Goal: Task Accomplishment & Management: Complete application form

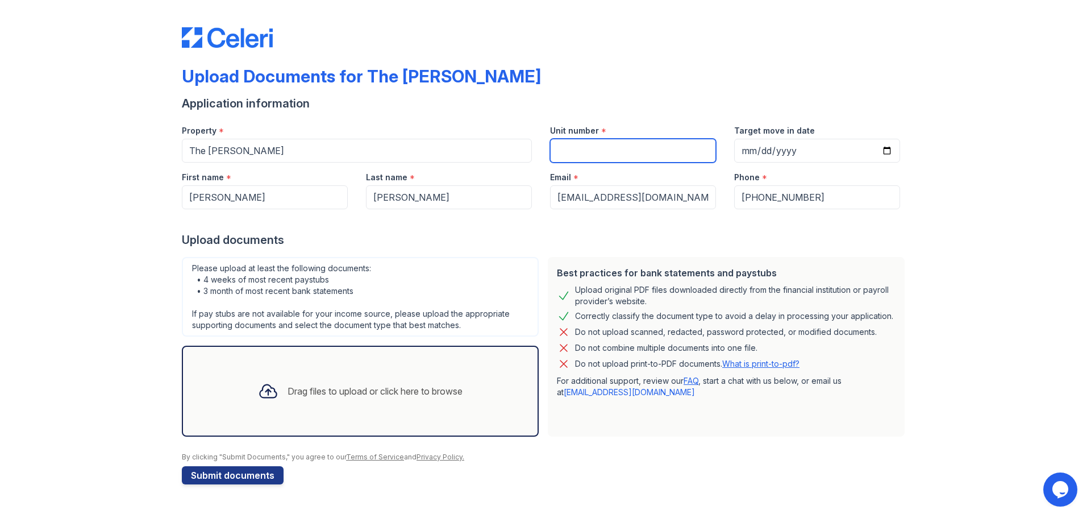
click at [599, 154] on input "Unit number" at bounding box center [633, 151] width 166 height 24
type input "308"
click at [592, 238] on div "Upload documents" at bounding box center [546, 240] width 728 height 16
click at [288, 393] on div "Drag files to upload or click here to browse" at bounding box center [375, 391] width 175 height 14
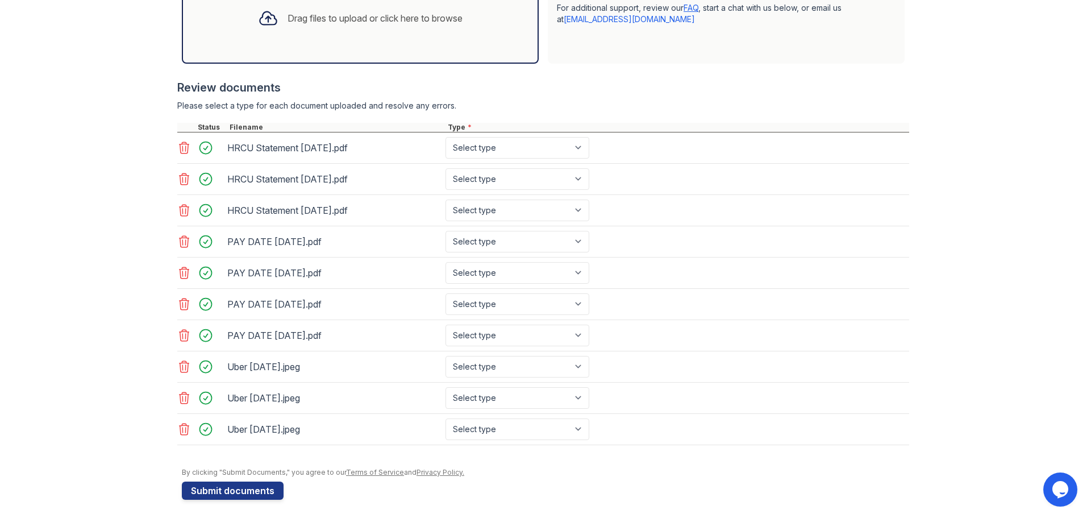
scroll to position [377, 0]
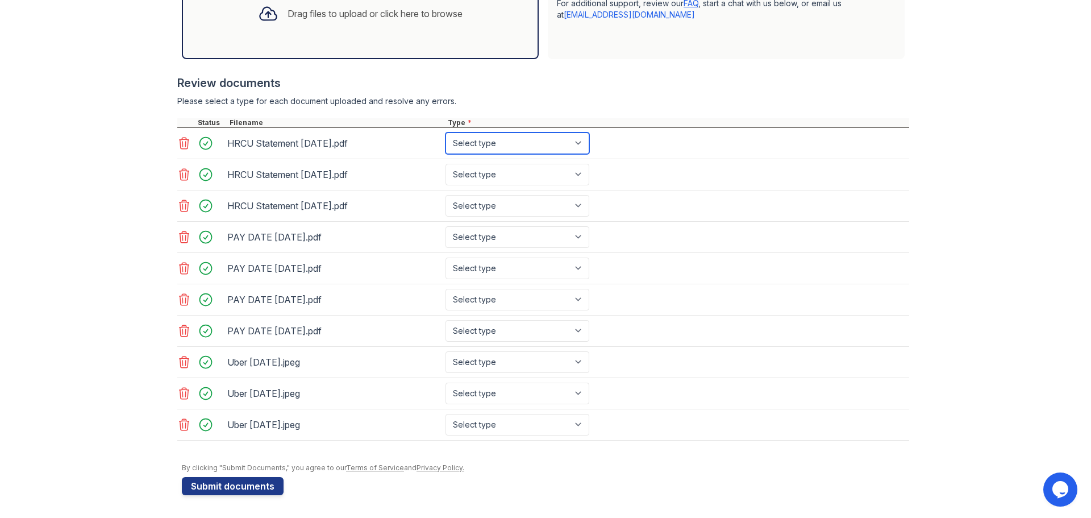
click at [558, 145] on select "Select type Paystub Bank Statement Offer Letter Tax Documents Benefit Award Let…" at bounding box center [518, 143] width 144 height 22
select select "bank_statement"
click at [446, 132] on select "Select type Paystub Bank Statement Offer Letter Tax Documents Benefit Award Let…" at bounding box center [518, 143] width 144 height 22
click at [540, 177] on select "Select type Paystub Bank Statement Offer Letter Tax Documents Benefit Award Let…" at bounding box center [518, 175] width 144 height 22
select select "bank_statement"
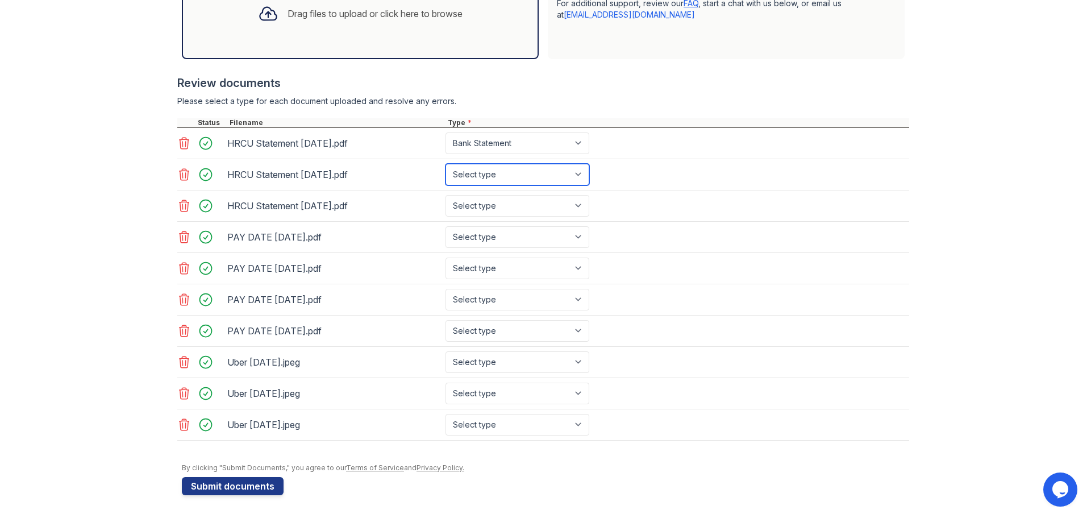
click at [446, 164] on select "Select type Paystub Bank Statement Offer Letter Tax Documents Benefit Award Let…" at bounding box center [518, 175] width 144 height 22
click at [534, 210] on select "Select type Paystub Bank Statement Offer Letter Tax Documents Benefit Award Let…" at bounding box center [518, 206] width 144 height 22
select select "bank_statement"
click at [446, 195] on select "Select type Paystub Bank Statement Offer Letter Tax Documents Benefit Award Let…" at bounding box center [518, 206] width 144 height 22
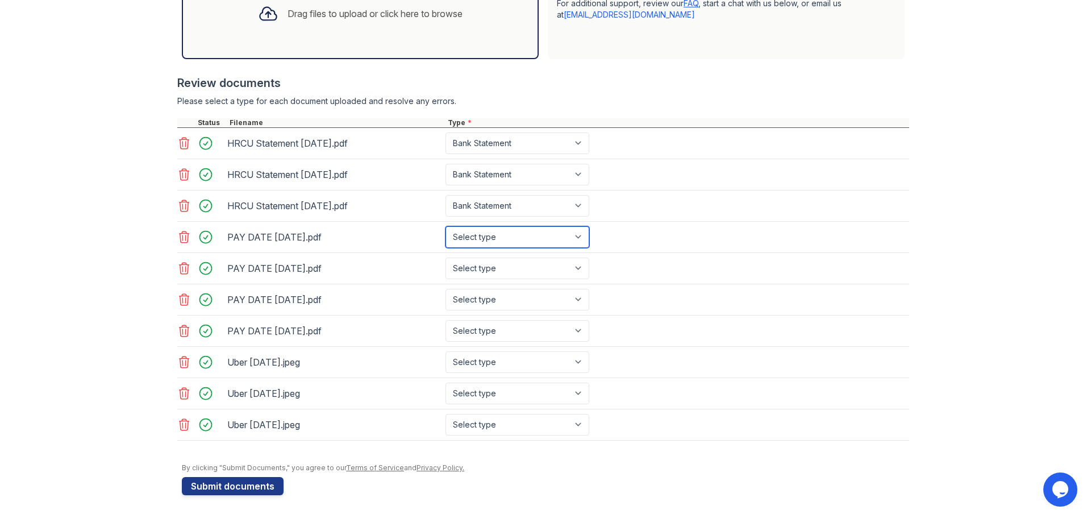
click at [530, 240] on select "Select type Paystub Bank Statement Offer Letter Tax Documents Benefit Award Let…" at bounding box center [518, 237] width 144 height 22
select select "paystub"
click at [446, 226] on select "Select type Paystub Bank Statement Offer Letter Tax Documents Benefit Award Let…" at bounding box center [518, 237] width 144 height 22
click at [521, 268] on select "Select type Paystub Bank Statement Offer Letter Tax Documents Benefit Award Let…" at bounding box center [518, 268] width 144 height 22
select select "paystub"
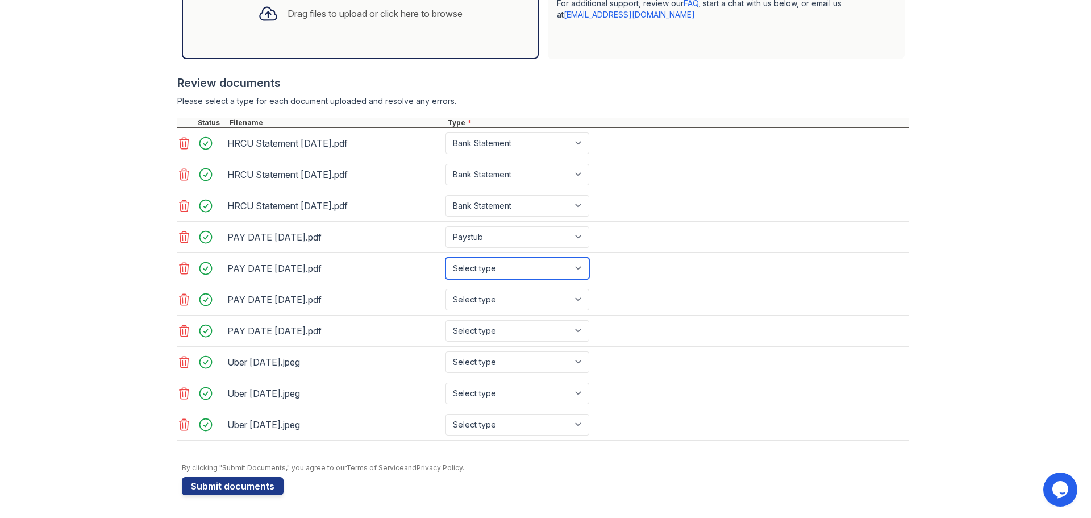
click at [446, 257] on select "Select type Paystub Bank Statement Offer Letter Tax Documents Benefit Award Let…" at bounding box center [518, 268] width 144 height 22
click at [513, 289] on select "Select type Paystub Bank Statement Offer Letter Tax Documents Benefit Award Let…" at bounding box center [518, 300] width 144 height 22
select select "paystub"
click at [446, 289] on select "Select type Paystub Bank Statement Offer Letter Tax Documents Benefit Award Let…" at bounding box center [518, 300] width 144 height 22
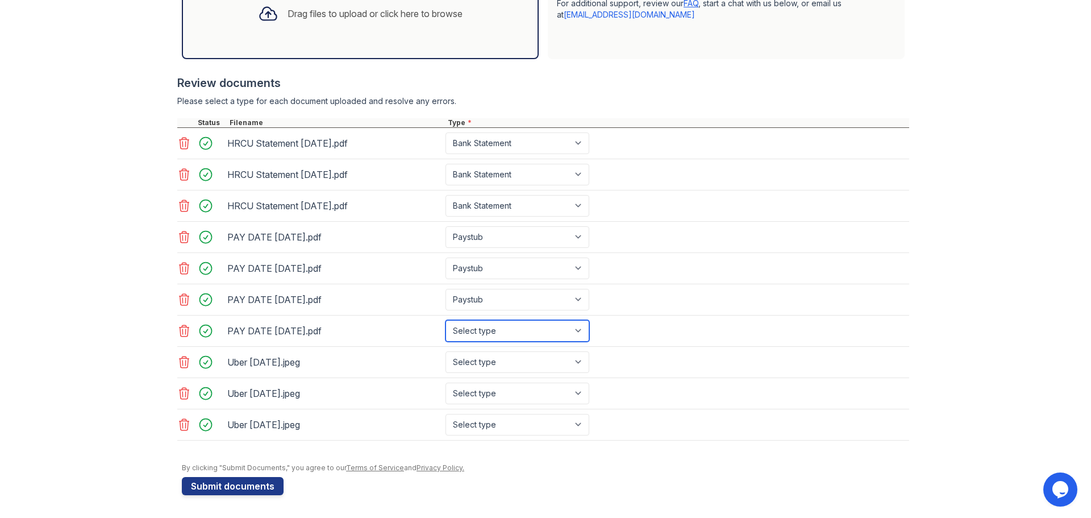
click at [506, 337] on select "Select type Paystub Bank Statement Offer Letter Tax Documents Benefit Award Let…" at bounding box center [518, 331] width 144 height 22
select select "paystub"
click at [446, 320] on select "Select type Paystub Bank Statement Offer Letter Tax Documents Benefit Award Let…" at bounding box center [518, 331] width 144 height 22
click at [507, 364] on select "Select type Paystub Bank Statement Offer Letter Tax Documents Benefit Award Let…" at bounding box center [518, 362] width 144 height 22
select select "paystub"
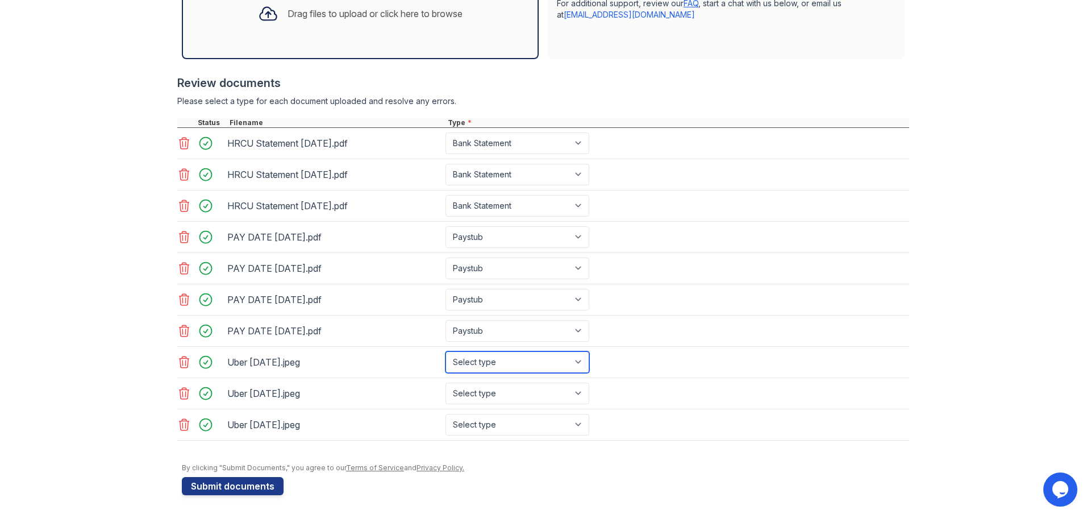
click at [446, 351] on select "Select type Paystub Bank Statement Offer Letter Tax Documents Benefit Award Let…" at bounding box center [518, 362] width 144 height 22
click at [518, 396] on select "Select type Paystub Bank Statement Offer Letter Tax Documents Benefit Award Let…" at bounding box center [518, 394] width 144 height 22
select select "paystub"
click at [446, 383] on select "Select type Paystub Bank Statement Offer Letter Tax Documents Benefit Award Let…" at bounding box center [518, 394] width 144 height 22
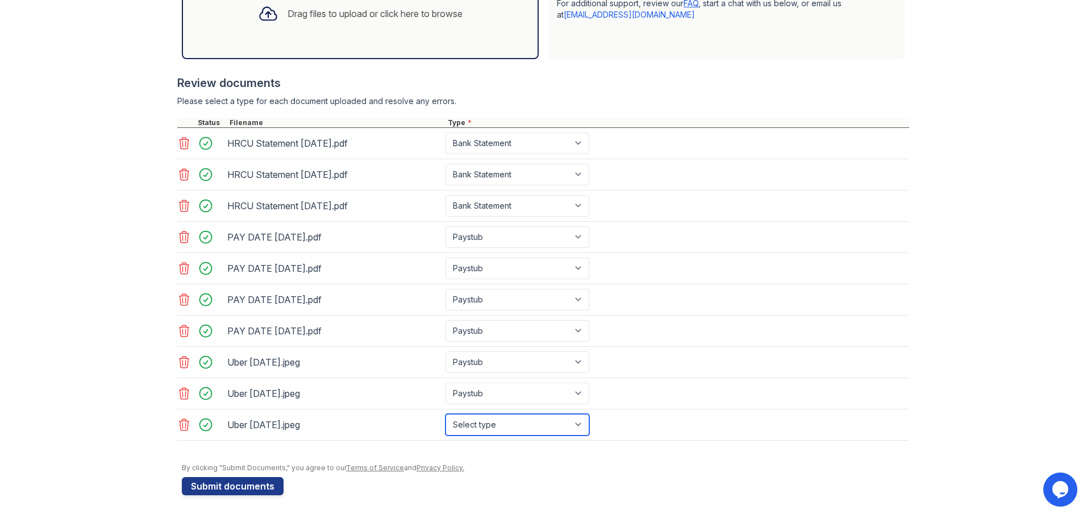
click at [518, 417] on select "Select type Paystub Bank Statement Offer Letter Tax Documents Benefit Award Let…" at bounding box center [518, 425] width 144 height 22
select select "paystub"
click at [446, 414] on select "Select type Paystub Bank Statement Offer Letter Tax Documents Benefit Award Let…" at bounding box center [518, 425] width 144 height 22
click at [546, 473] on form "Application information Property * The [PERSON_NAME] Unit number * 308 Target m…" at bounding box center [546, 106] width 728 height 777
click at [257, 484] on button "Submit documents" at bounding box center [233, 486] width 102 height 18
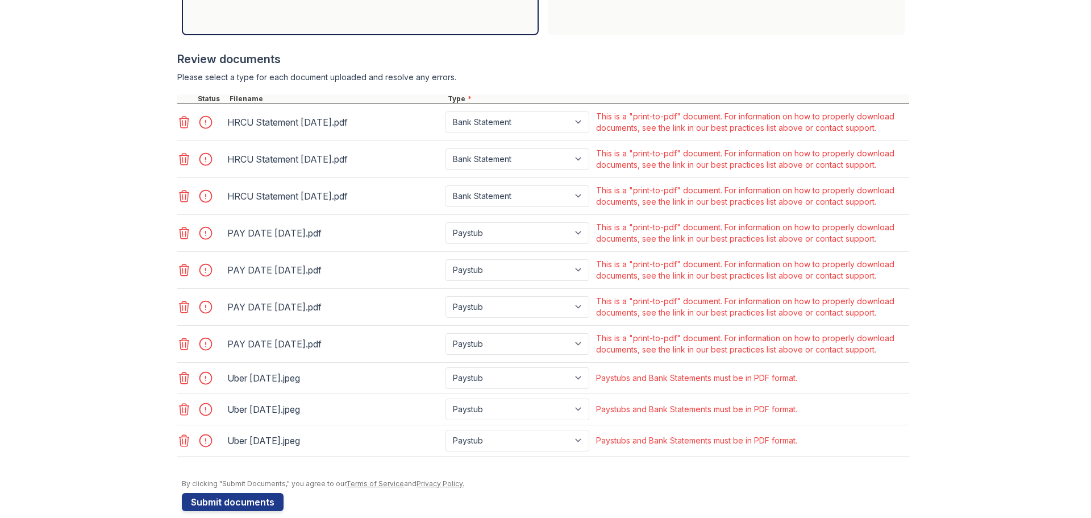
scroll to position [449, 0]
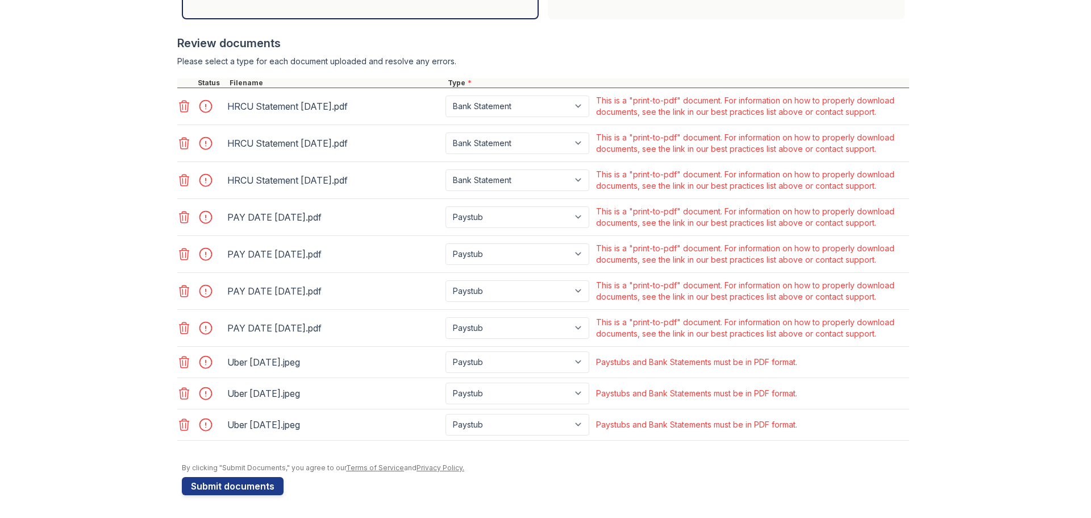
click at [179, 423] on icon at bounding box center [184, 425] width 14 height 14
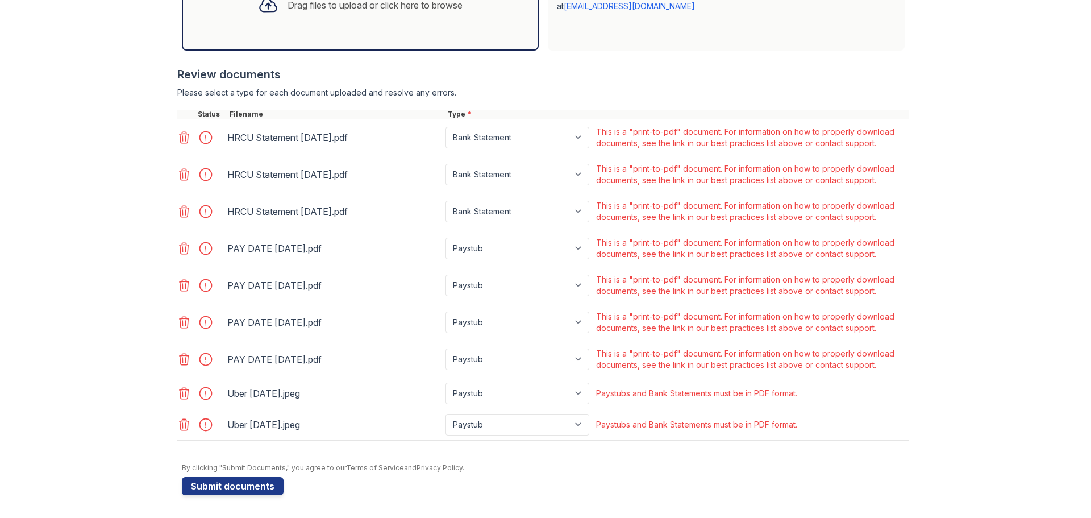
click at [180, 425] on icon at bounding box center [184, 425] width 14 height 14
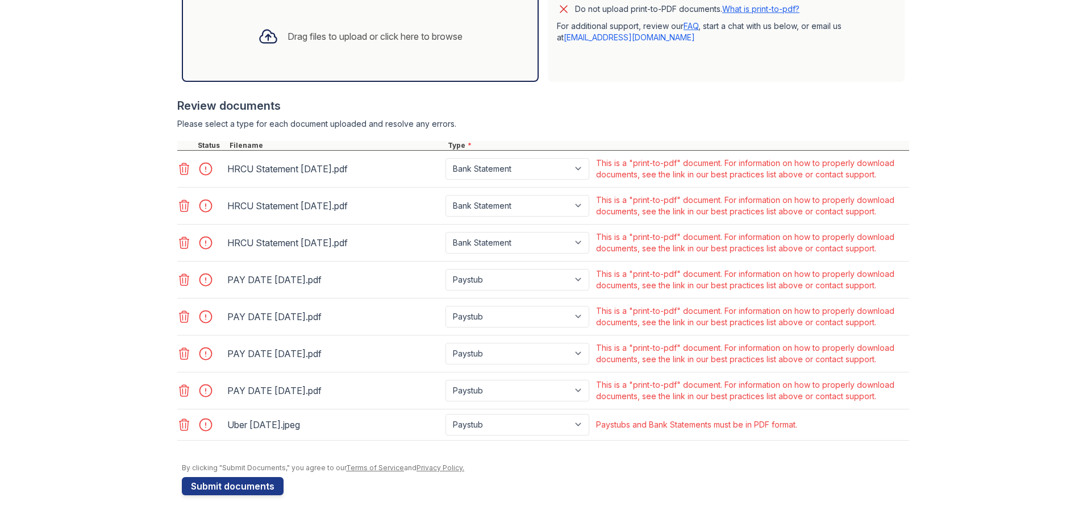
click at [179, 425] on icon at bounding box center [184, 425] width 14 height 14
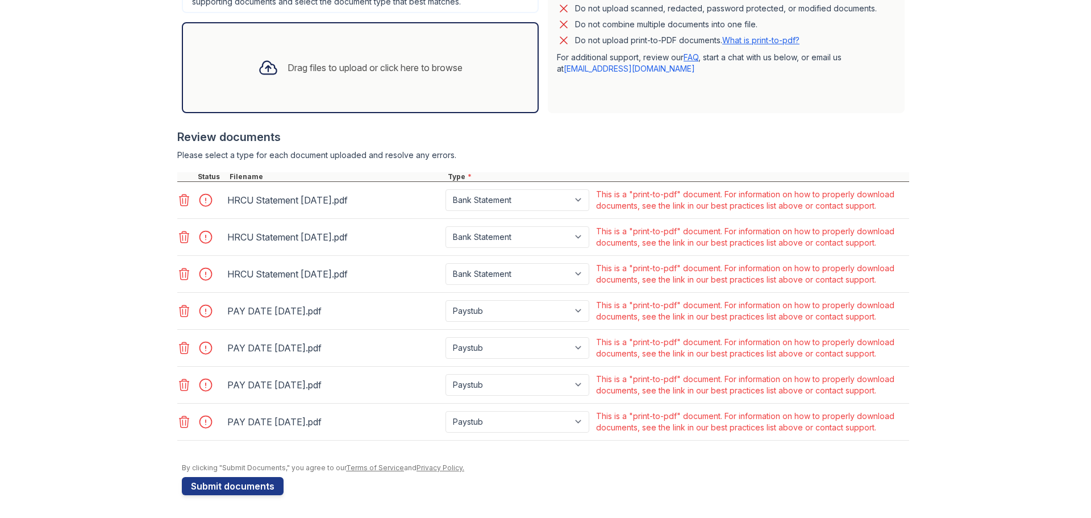
click at [179, 425] on icon at bounding box center [184, 422] width 14 height 14
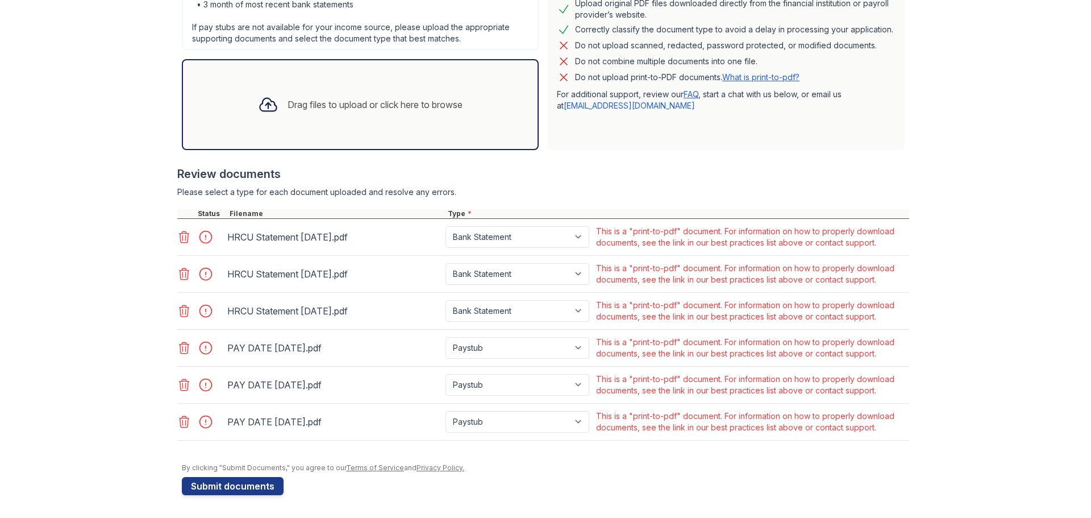
click at [179, 425] on icon at bounding box center [184, 422] width 14 height 14
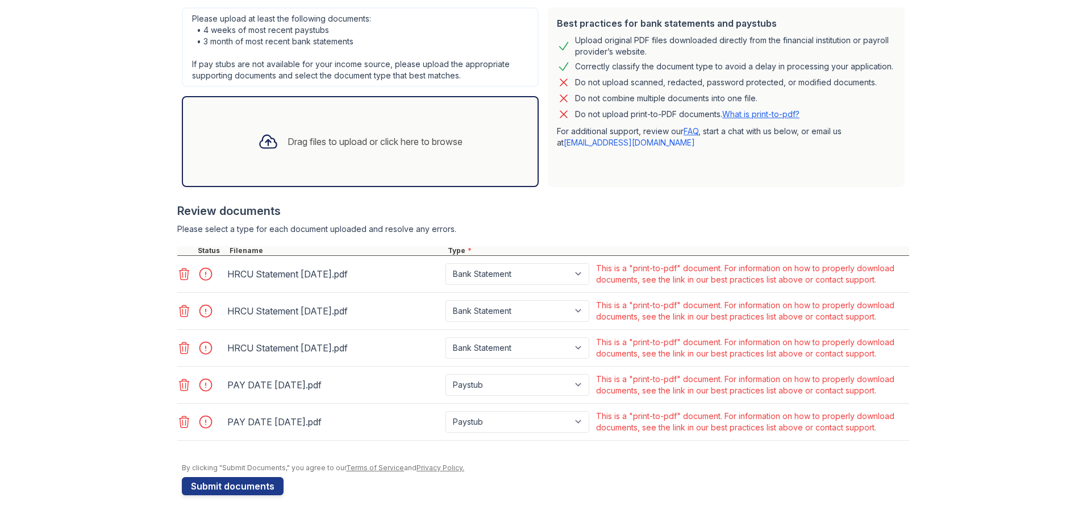
click at [179, 425] on icon at bounding box center [184, 422] width 14 height 14
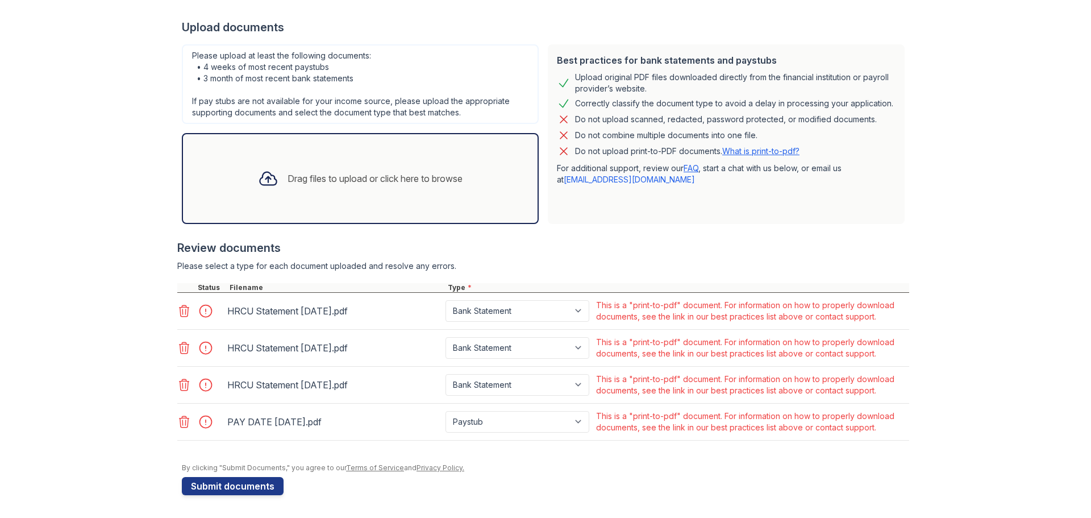
click at [179, 425] on icon at bounding box center [184, 422] width 14 height 14
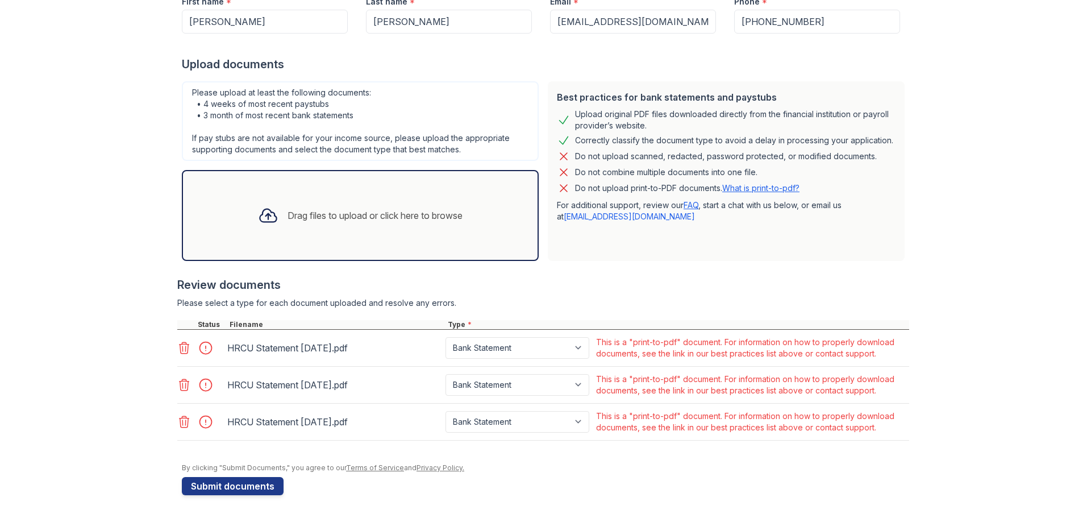
click at [179, 425] on icon at bounding box center [184, 422] width 14 height 14
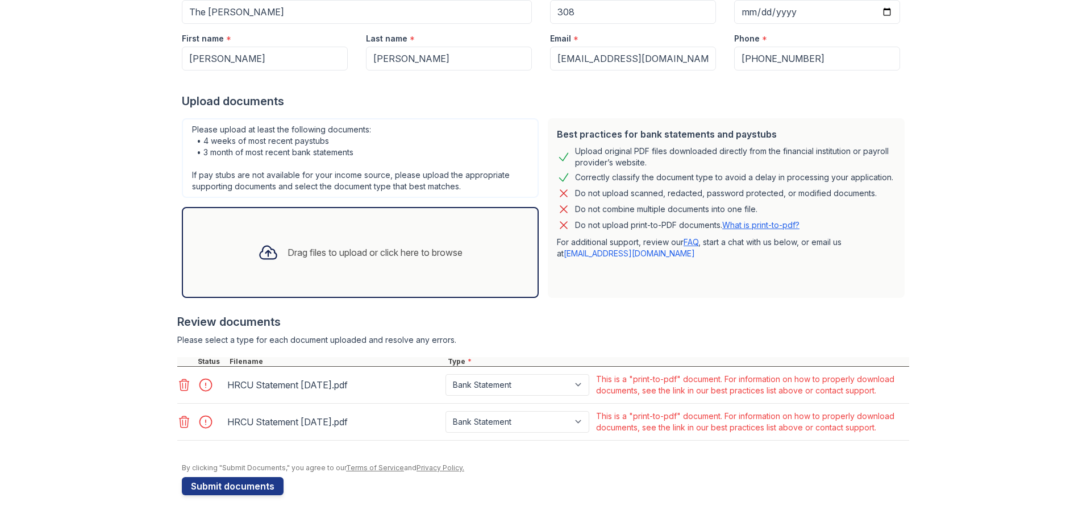
click at [179, 425] on icon at bounding box center [184, 422] width 14 height 14
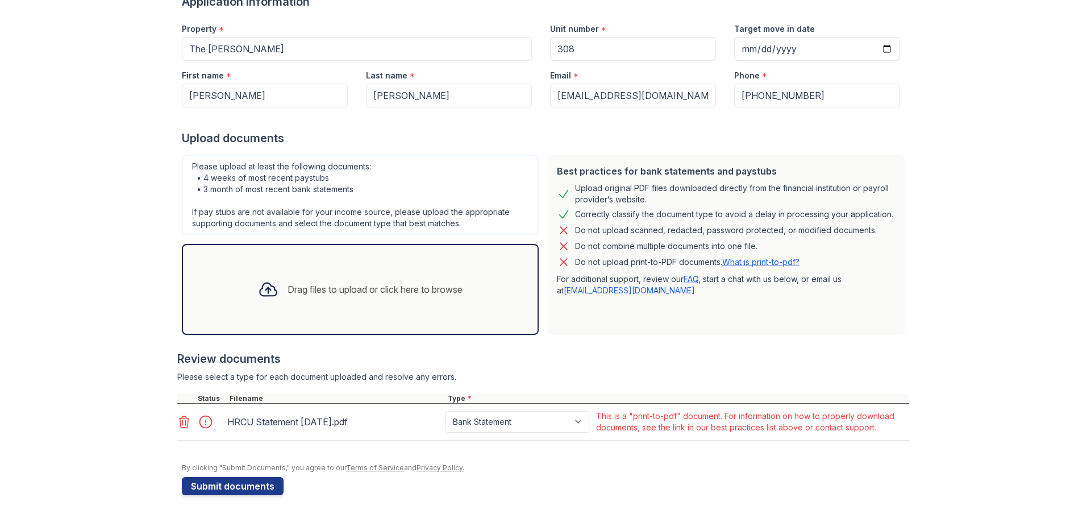
click at [179, 425] on icon at bounding box center [184, 422] width 14 height 14
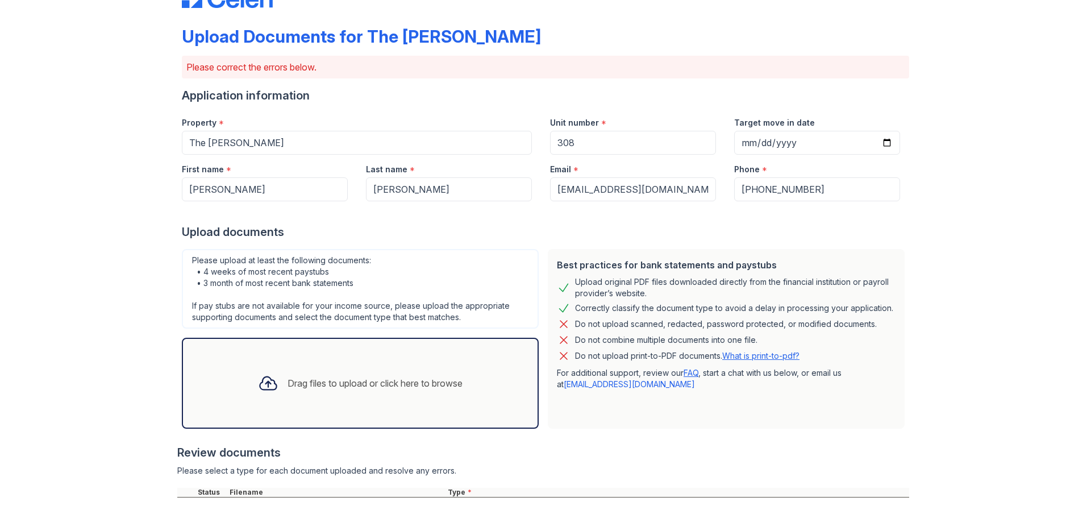
scroll to position [0, 0]
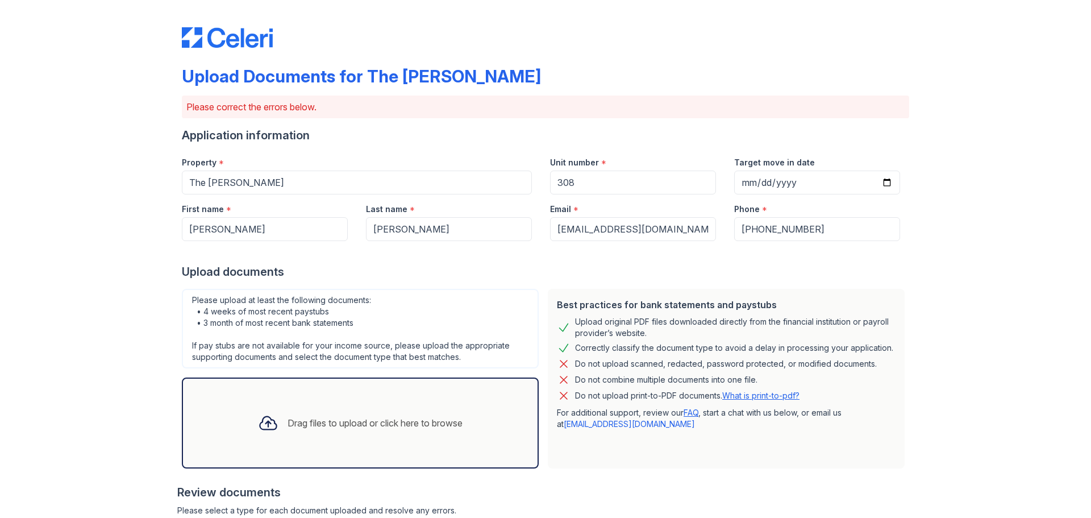
click at [347, 422] on div "Drag files to upload or click here to browse" at bounding box center [375, 423] width 175 height 14
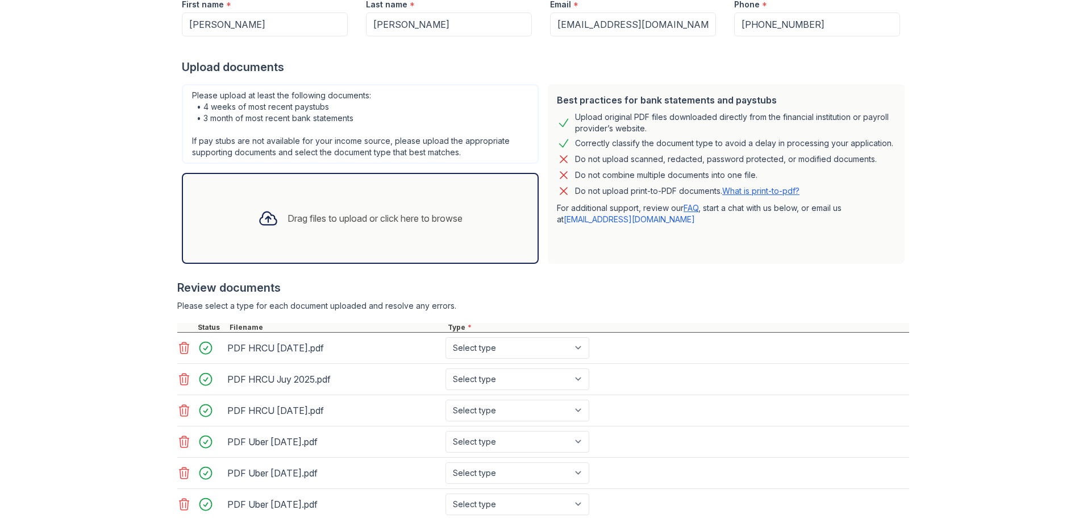
scroll to position [284, 0]
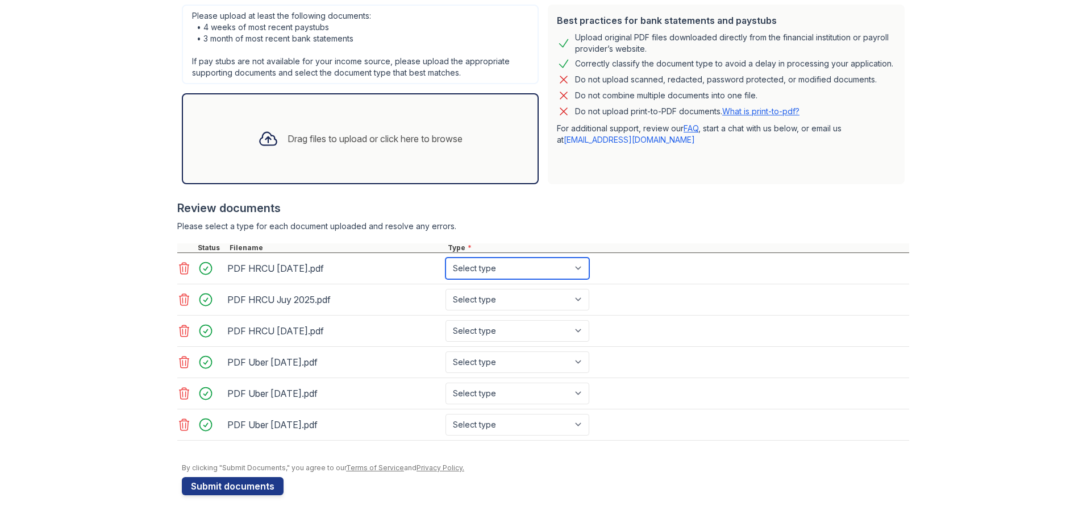
click at [485, 269] on select "Select type Paystub Bank Statement Offer Letter Tax Documents Benefit Award Let…" at bounding box center [518, 268] width 144 height 22
select select "bank_statement"
click at [446, 257] on select "Select type Paystub Bank Statement Offer Letter Tax Documents Benefit Award Let…" at bounding box center [518, 268] width 144 height 22
click at [483, 298] on select "Select type Paystub Bank Statement Offer Letter Tax Documents Benefit Award Let…" at bounding box center [518, 300] width 144 height 22
select select "bank_statement"
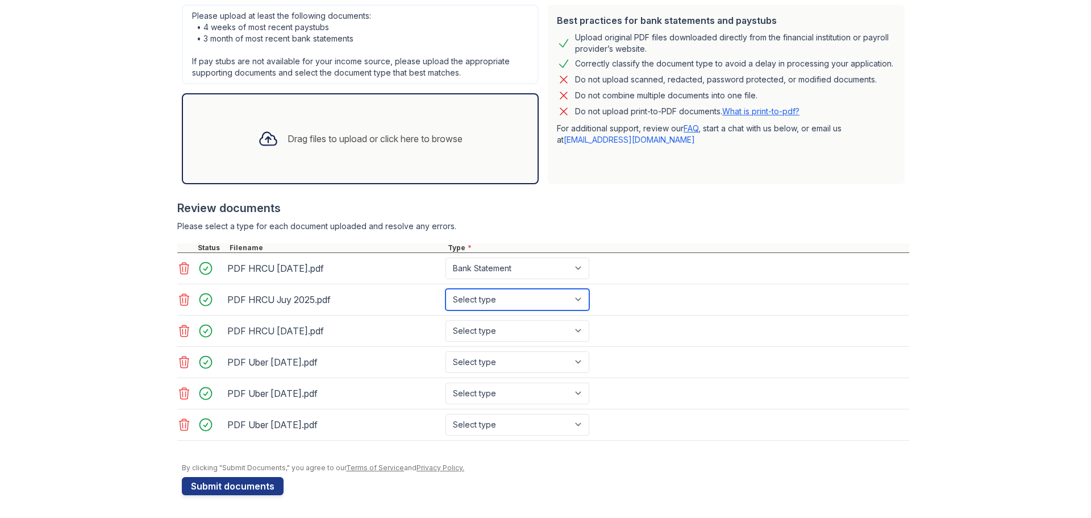
click at [446, 289] on select "Select type Paystub Bank Statement Offer Letter Tax Documents Benefit Award Let…" at bounding box center [518, 300] width 144 height 22
click at [481, 334] on select "Select type Paystub Bank Statement Offer Letter Tax Documents Benefit Award Let…" at bounding box center [518, 331] width 144 height 22
select select "bank_statement"
click at [446, 320] on select "Select type Paystub Bank Statement Offer Letter Tax Documents Benefit Award Let…" at bounding box center [518, 331] width 144 height 22
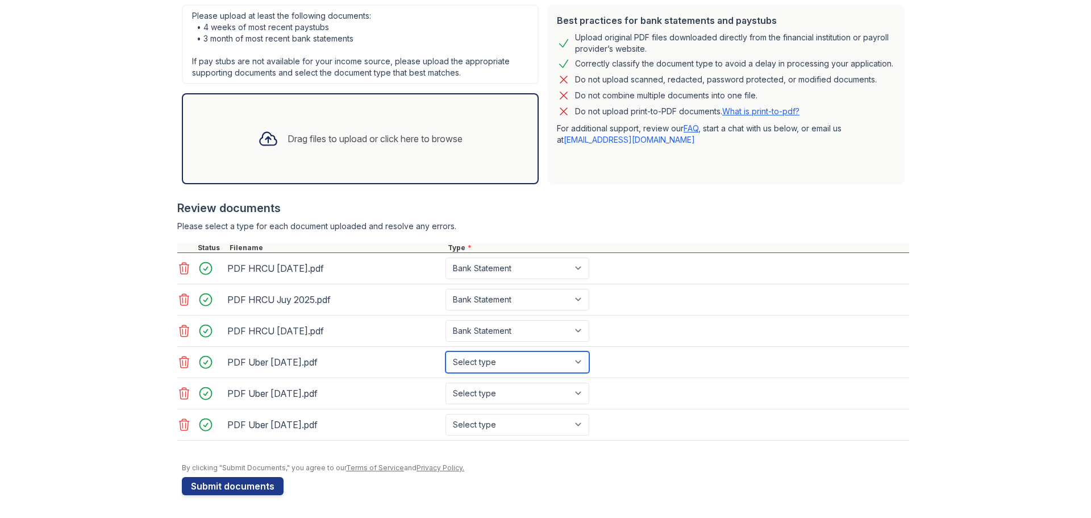
click at [495, 369] on select "Select type Paystub Bank Statement Offer Letter Tax Documents Benefit Award Let…" at bounding box center [518, 362] width 144 height 22
select select "paystub"
click at [446, 351] on select "Select type Paystub Bank Statement Offer Letter Tax Documents Benefit Award Let…" at bounding box center [518, 362] width 144 height 22
click at [486, 386] on select "Select type Paystub Bank Statement Offer Letter Tax Documents Benefit Award Let…" at bounding box center [518, 394] width 144 height 22
select select "paystub"
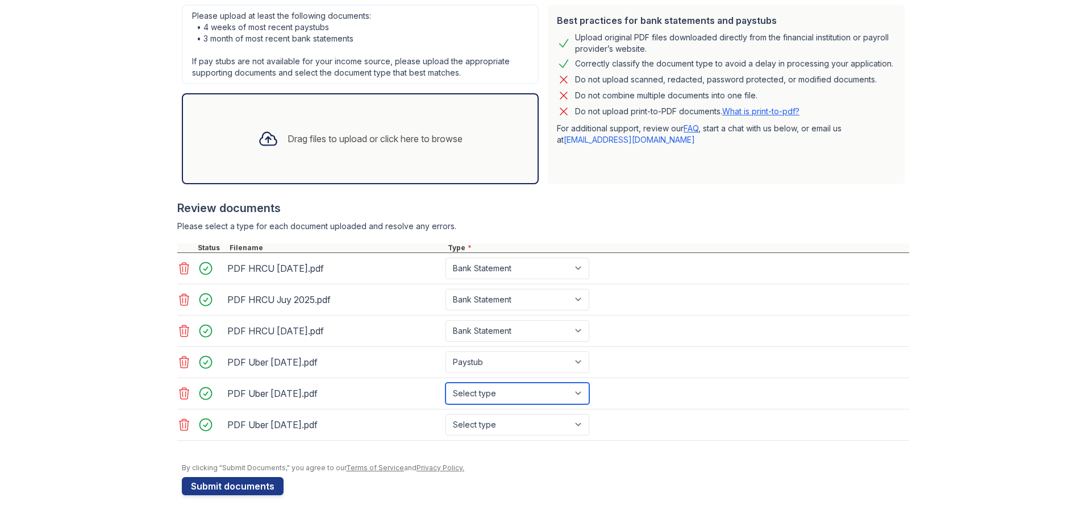
click at [446, 383] on select "Select type Paystub Bank Statement Offer Letter Tax Documents Benefit Award Let…" at bounding box center [518, 394] width 144 height 22
click at [516, 426] on select "Select type Paystub Bank Statement Offer Letter Tax Documents Benefit Award Let…" at bounding box center [518, 425] width 144 height 22
select select "paystub"
click at [446, 414] on select "Select type Paystub Bank Statement Offer Letter Tax Documents Benefit Award Let…" at bounding box center [518, 425] width 144 height 22
click at [157, 357] on div "Upload Documents for The [PERSON_NAME] Please correct the errors below. Applica…" at bounding box center [545, 117] width 1055 height 802
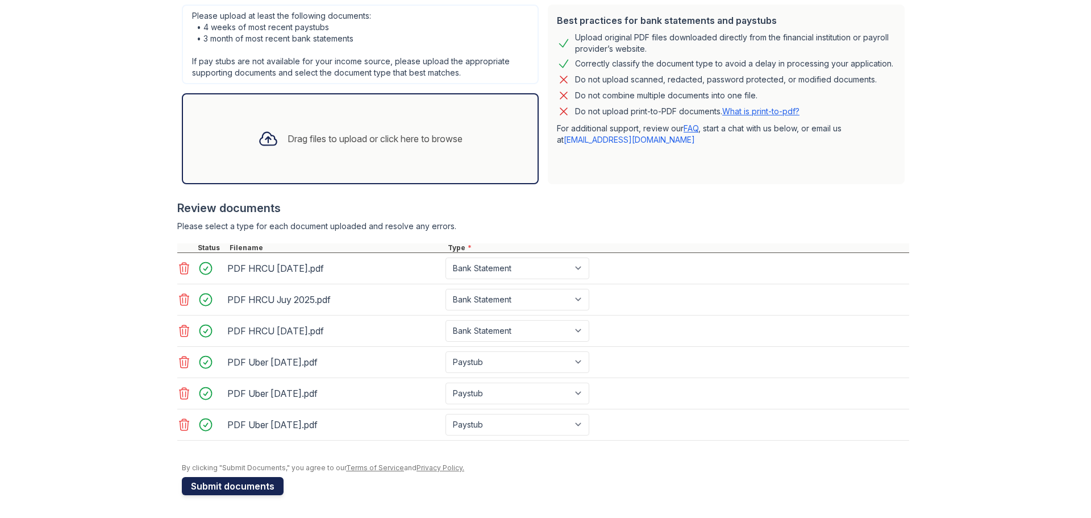
click at [215, 485] on button "Submit documents" at bounding box center [233, 486] width 102 height 18
